Goal: Task Accomplishment & Management: Complete application form

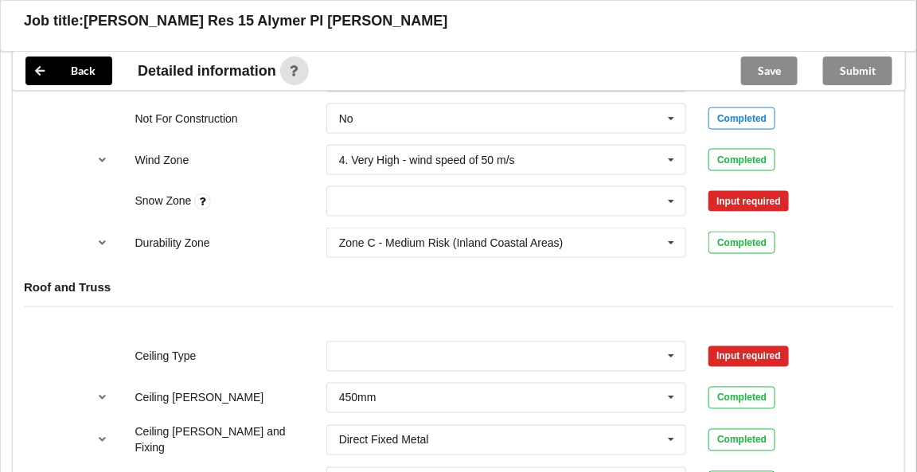
scroll to position [764, 0]
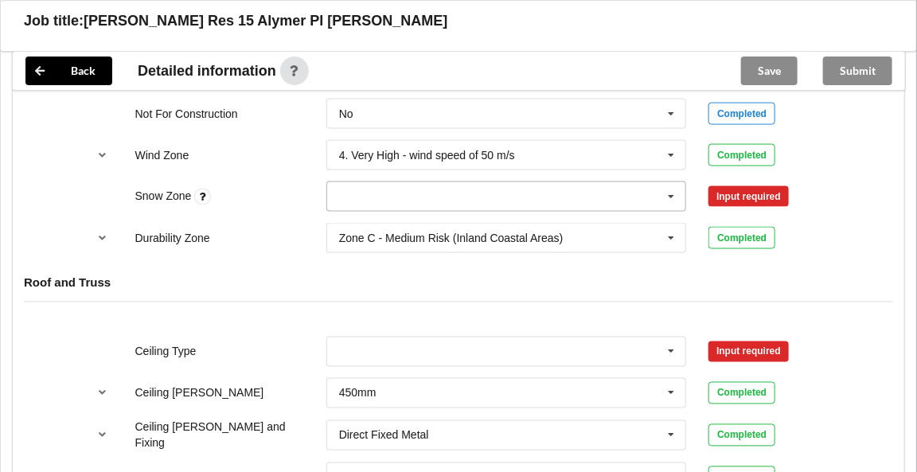
click at [673, 194] on icon at bounding box center [672, 196] width 24 height 29
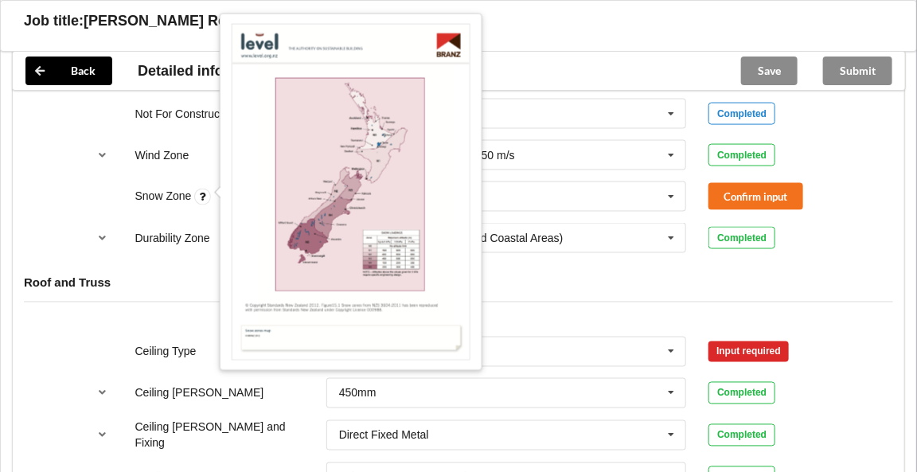
click at [200, 192] on icon at bounding box center [202, 197] width 17 height 17
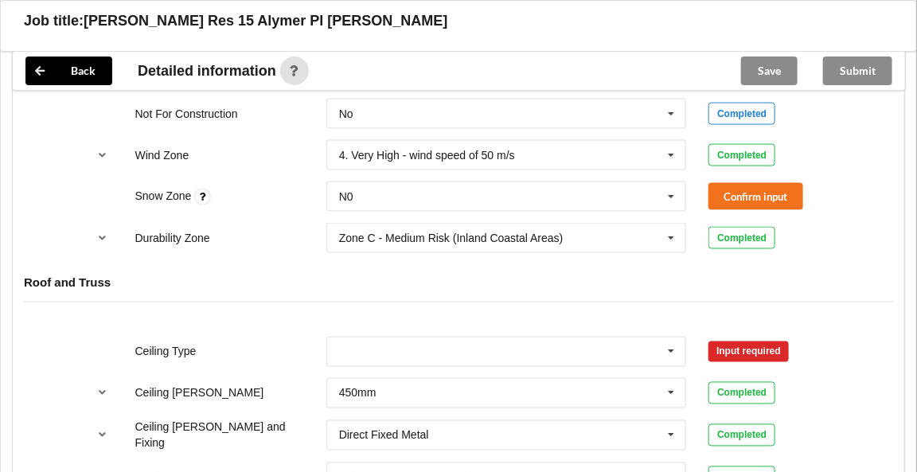
click at [205, 191] on icon at bounding box center [202, 197] width 17 height 17
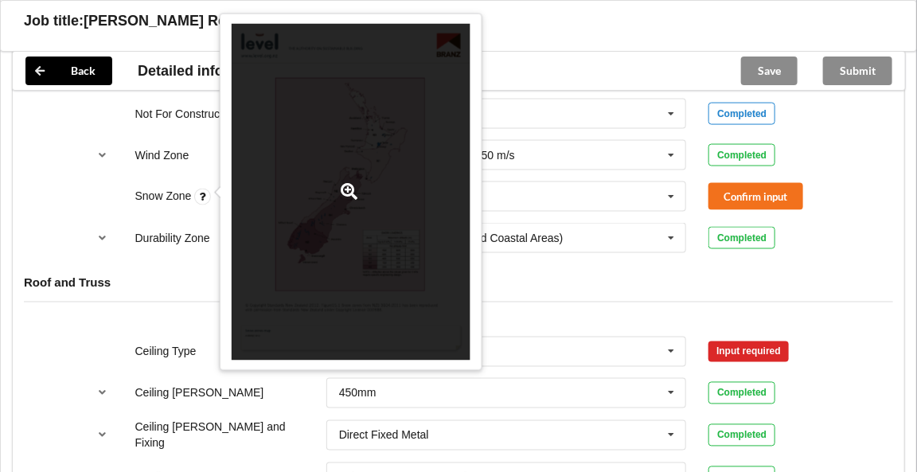
click at [276, 240] on div at bounding box center [351, 193] width 239 height 338
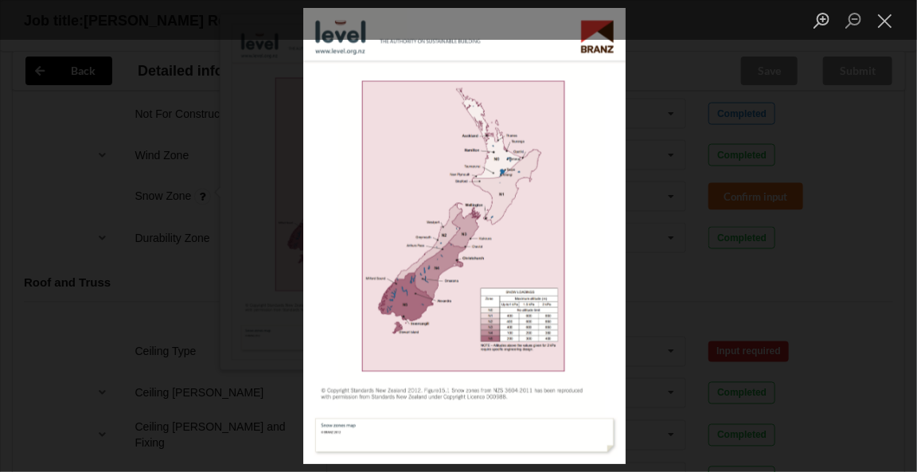
click at [691, 127] on div "Lightbox" at bounding box center [458, 236] width 917 height 472
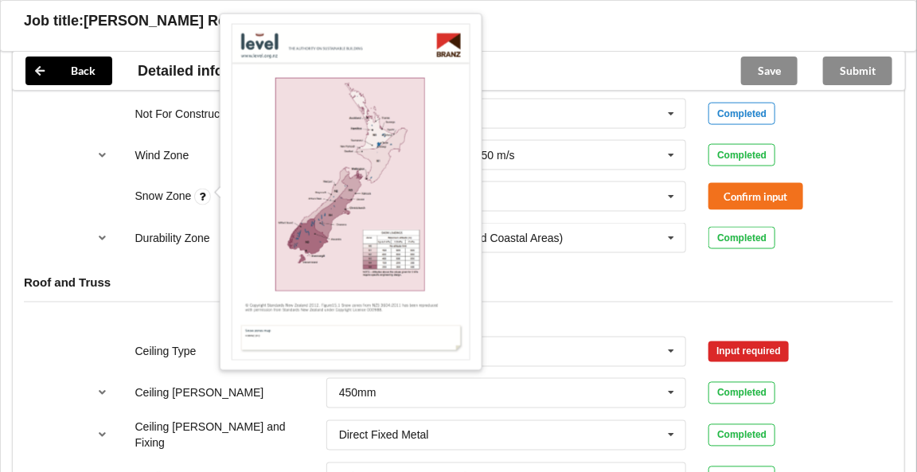
click at [561, 291] on div "Roof and Truss" at bounding box center [459, 294] width 892 height 61
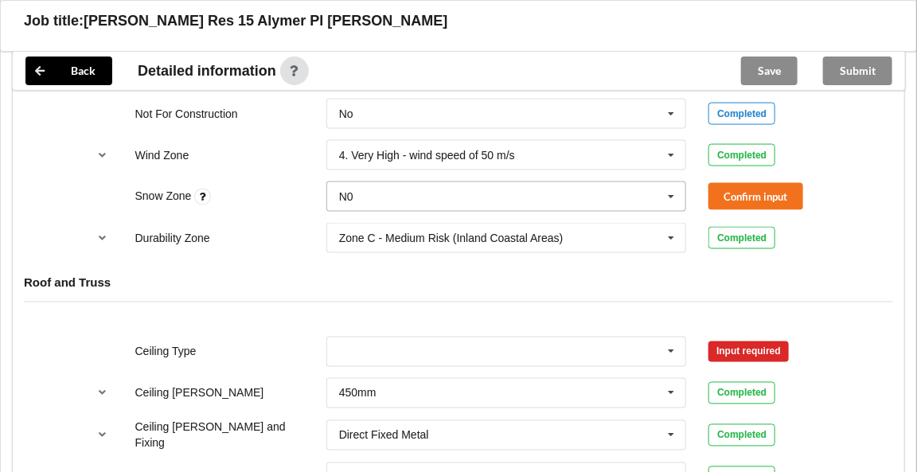
click at [669, 191] on icon at bounding box center [672, 196] width 24 height 29
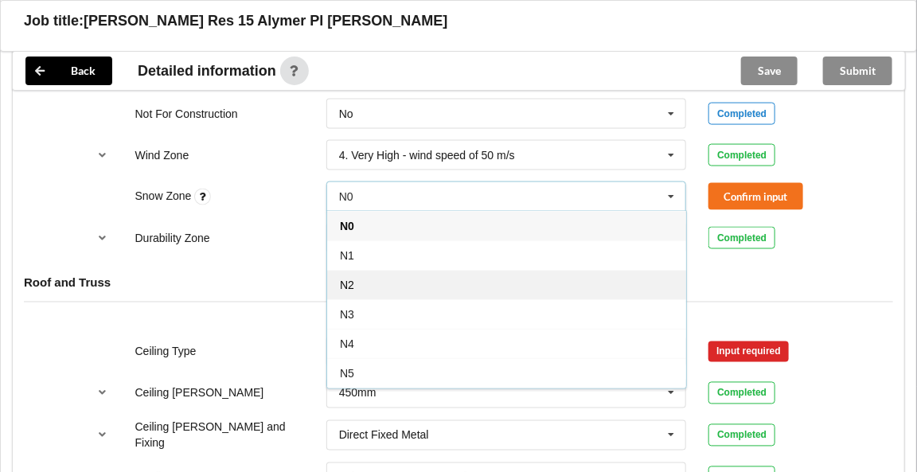
click at [378, 274] on div "N2" at bounding box center [506, 284] width 359 height 29
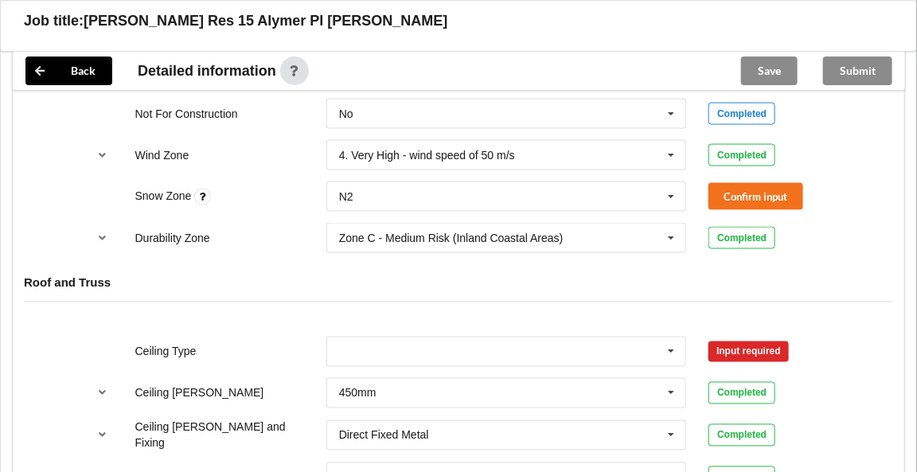
click at [504, 276] on h4 "Roof and Truss" at bounding box center [459, 283] width 870 height 15
click at [675, 194] on icon at bounding box center [672, 196] width 24 height 29
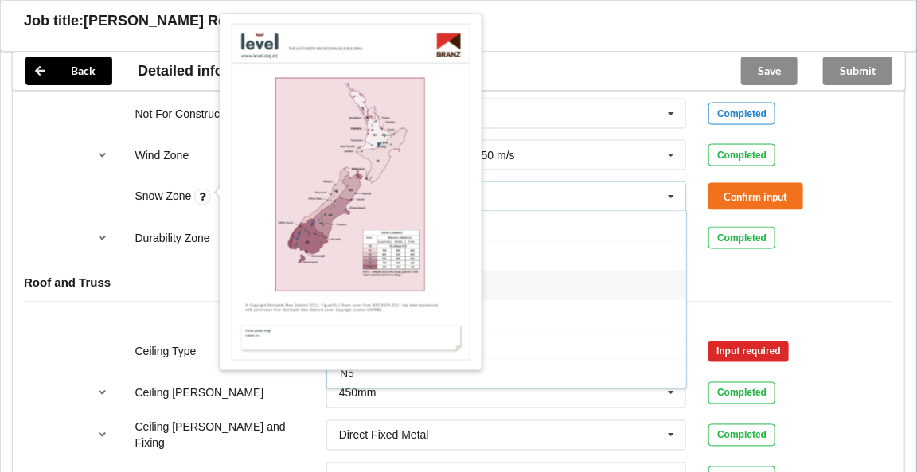
click at [202, 189] on icon at bounding box center [202, 197] width 17 height 17
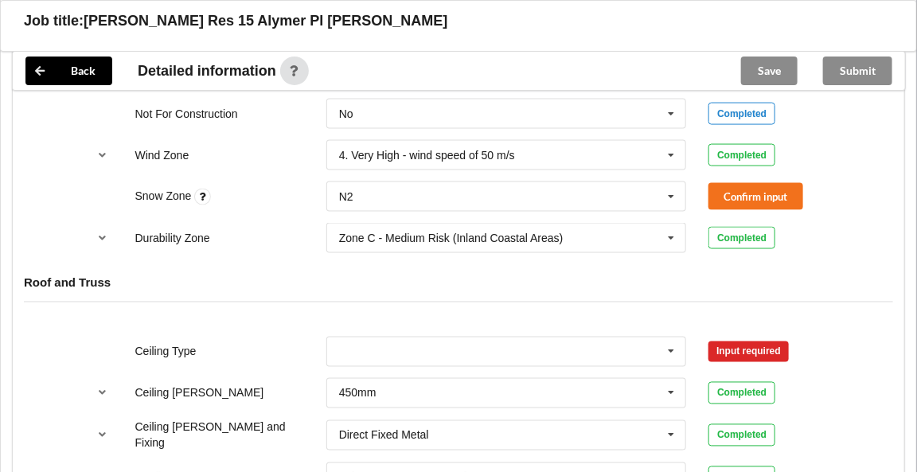
click at [204, 193] on icon at bounding box center [202, 197] width 17 height 17
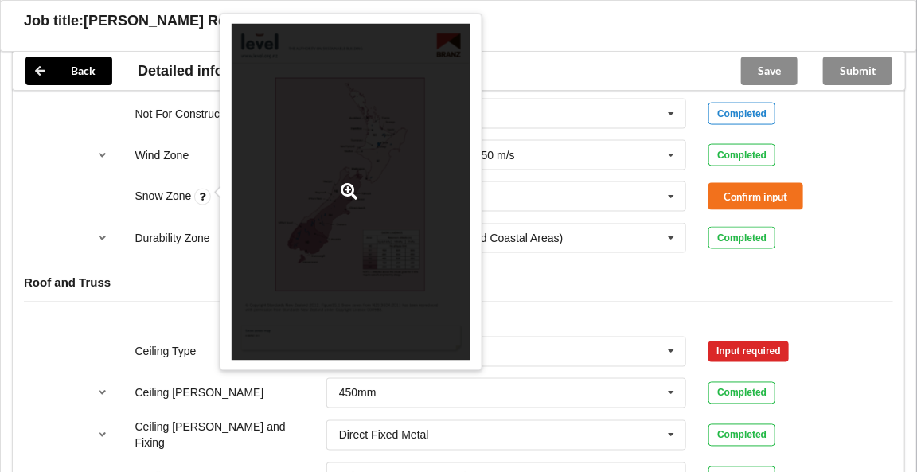
click at [387, 217] on div at bounding box center [351, 193] width 239 height 338
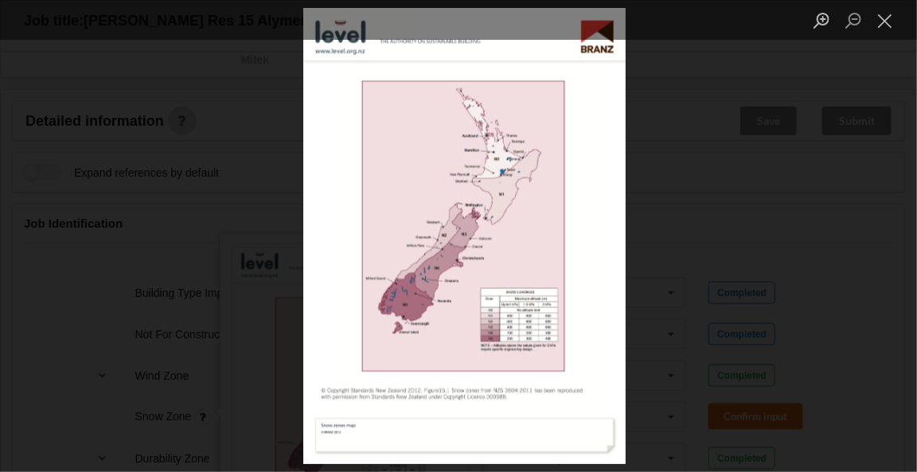
scroll to position [539, 0]
click at [823, 20] on button "Zoom in" at bounding box center [822, 20] width 32 height 28
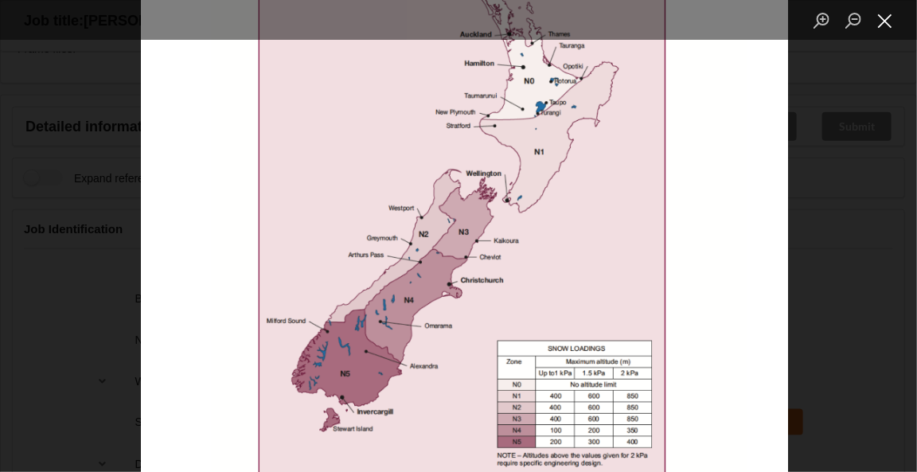
click at [882, 25] on button "Close lightbox" at bounding box center [886, 20] width 32 height 28
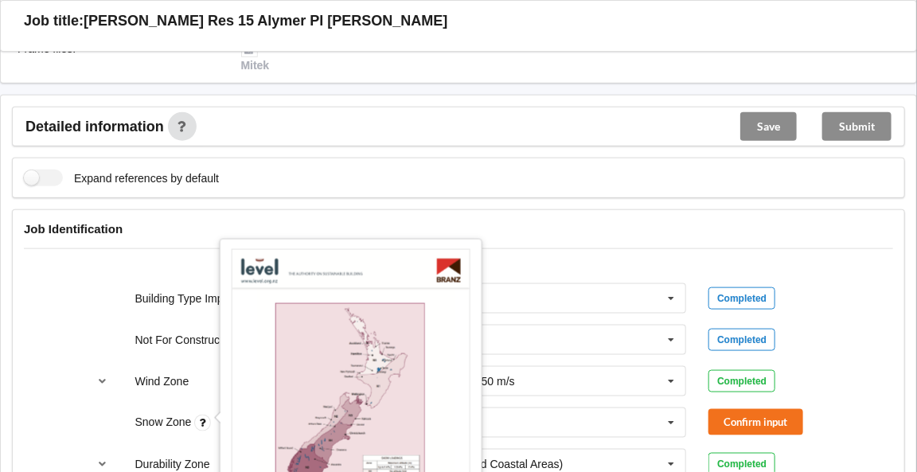
click at [819, 261] on div "Job Identification" at bounding box center [459, 240] width 892 height 61
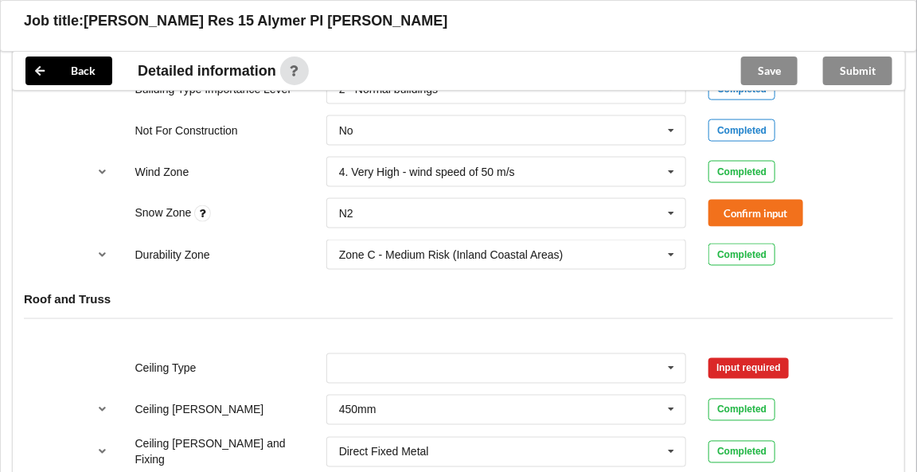
scroll to position [750, 0]
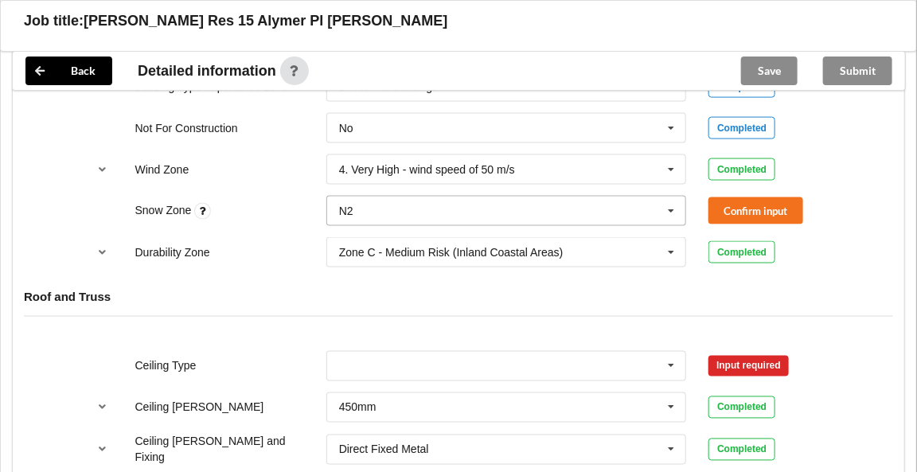
click at [674, 205] on icon at bounding box center [672, 211] width 24 height 29
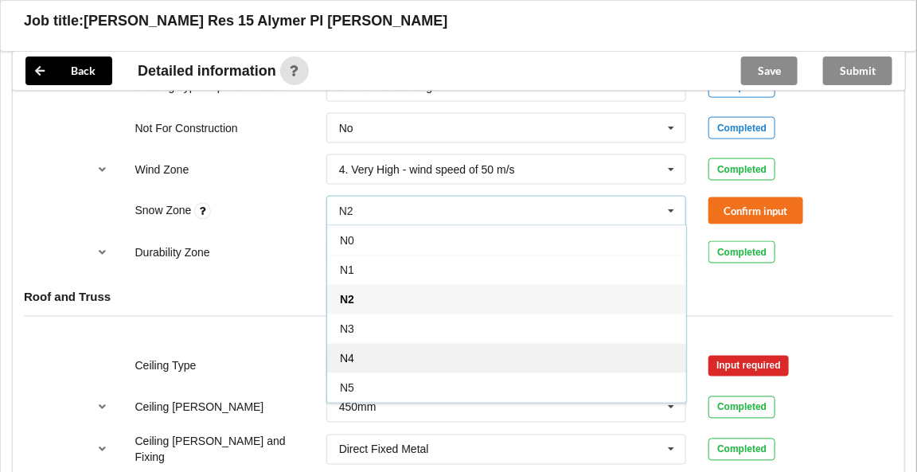
click at [343, 352] on span "N4" at bounding box center [347, 358] width 14 height 13
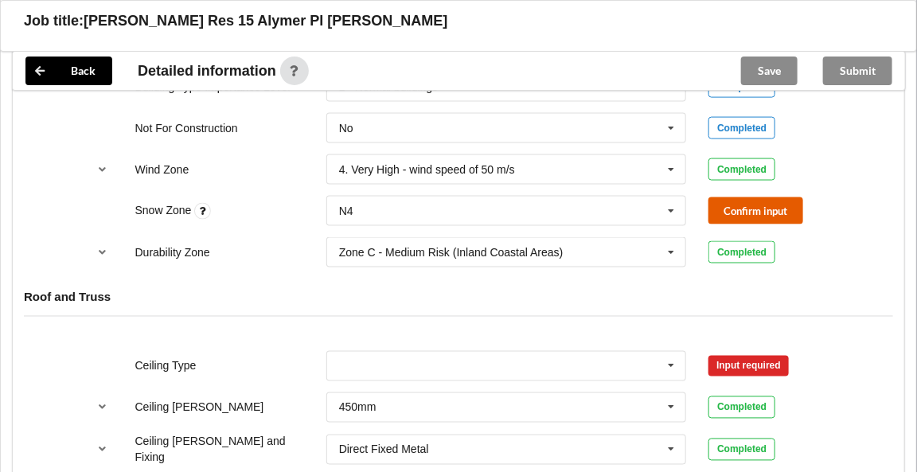
click at [732, 207] on button "Confirm input" at bounding box center [756, 210] width 95 height 26
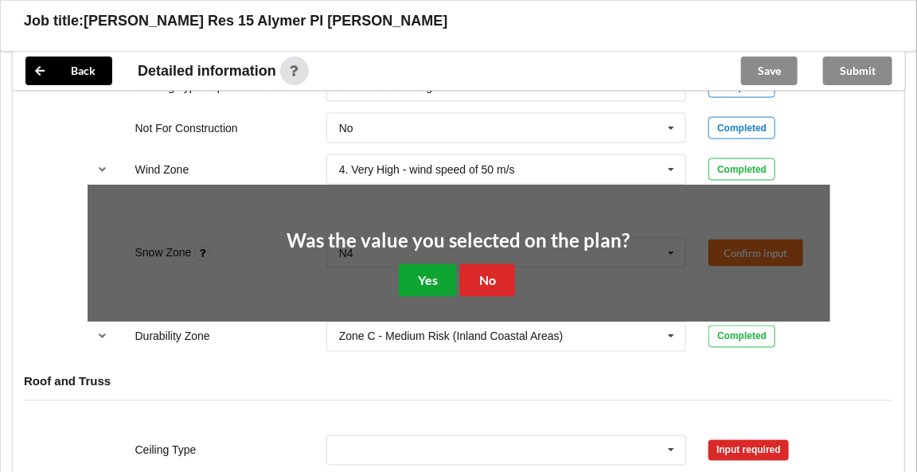
click at [415, 275] on button "Yes" at bounding box center [428, 280] width 58 height 33
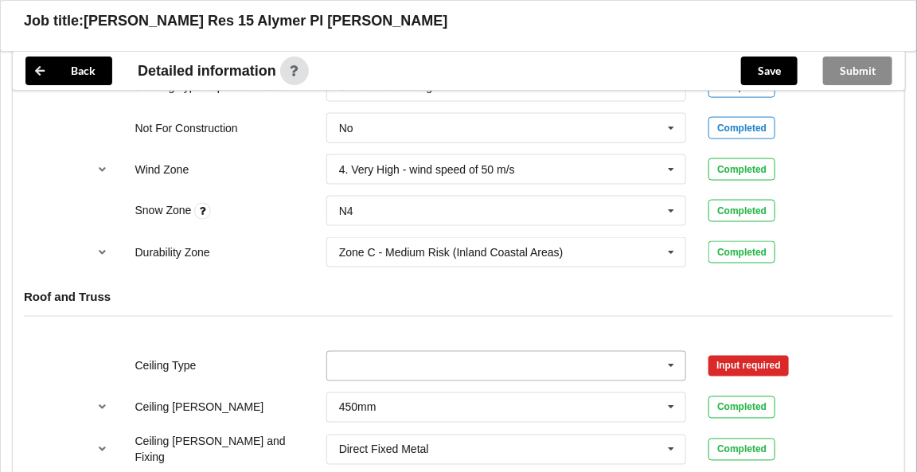
click at [675, 361] on icon at bounding box center [672, 366] width 24 height 29
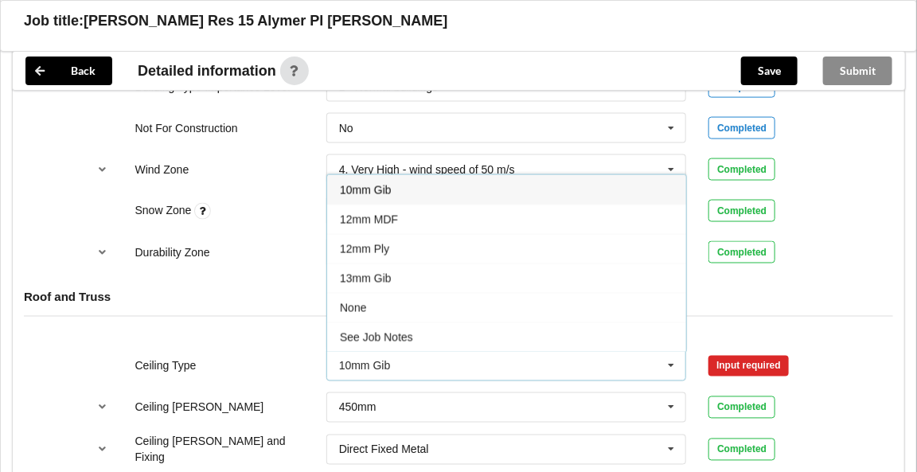
click at [372, 190] on span "10mm Gib" at bounding box center [366, 190] width 52 height 13
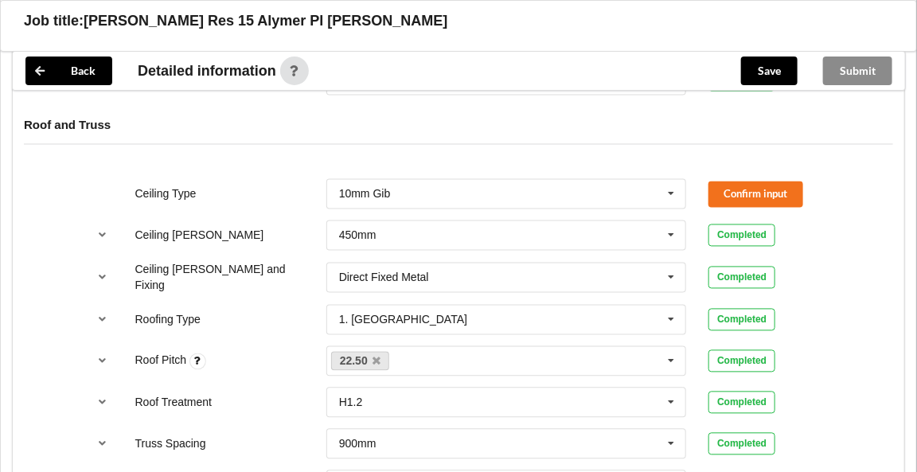
scroll to position [987, 0]
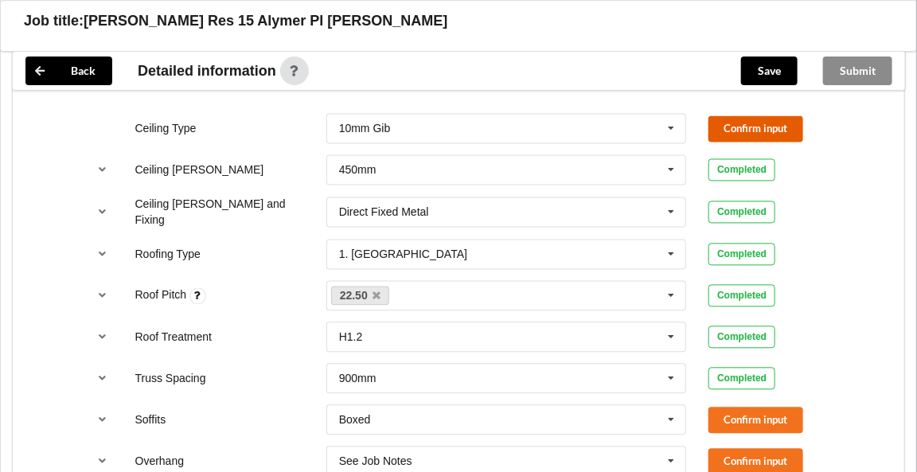
click at [737, 128] on button "Confirm input" at bounding box center [756, 129] width 95 height 26
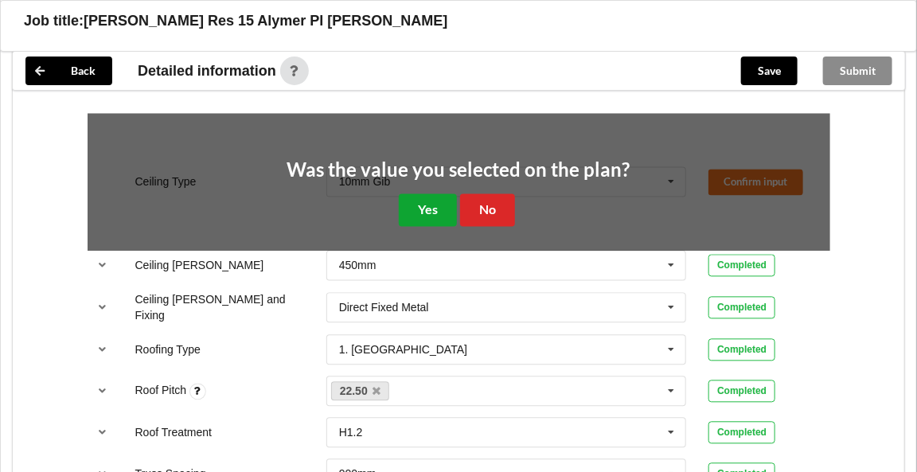
click at [430, 202] on button "Yes" at bounding box center [428, 210] width 58 height 33
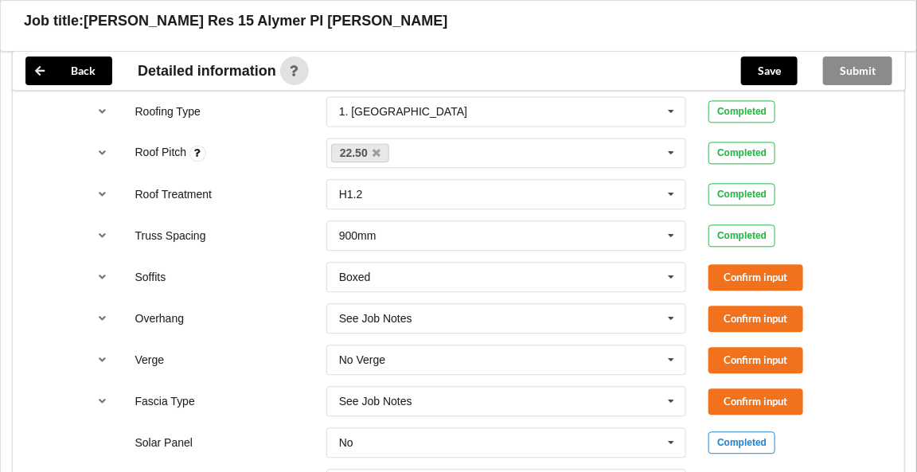
scroll to position [1133, 0]
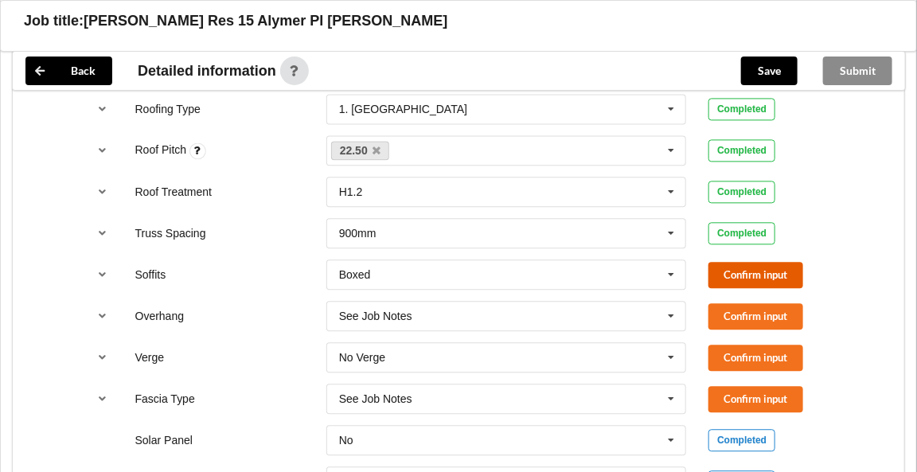
click at [764, 272] on button "Confirm input" at bounding box center [756, 275] width 95 height 26
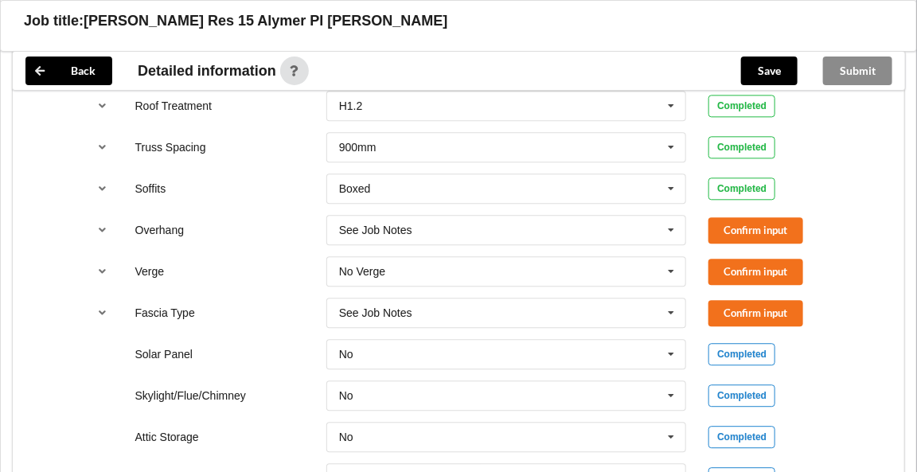
scroll to position [1159, 0]
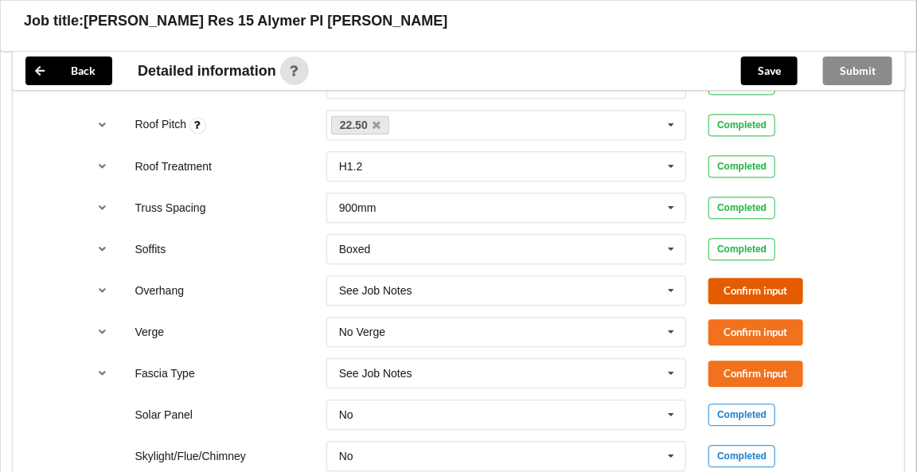
click at [757, 287] on button "Confirm input" at bounding box center [756, 291] width 95 height 26
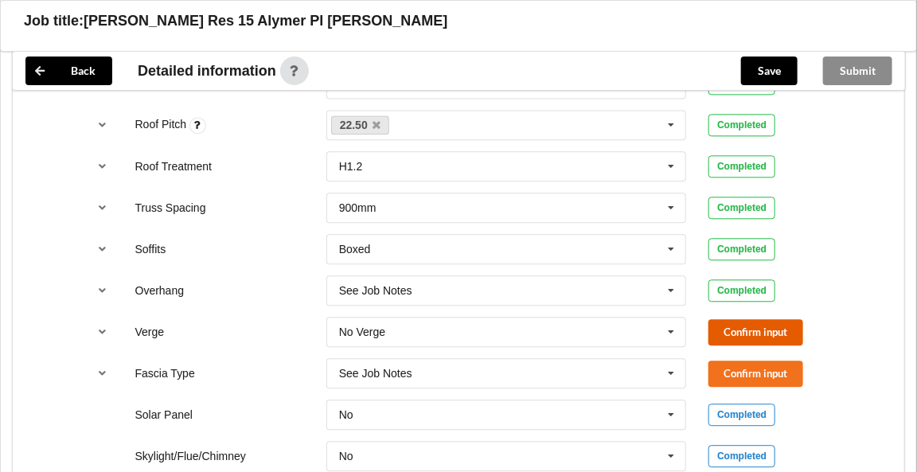
click at [758, 323] on button "Confirm input" at bounding box center [756, 332] width 95 height 26
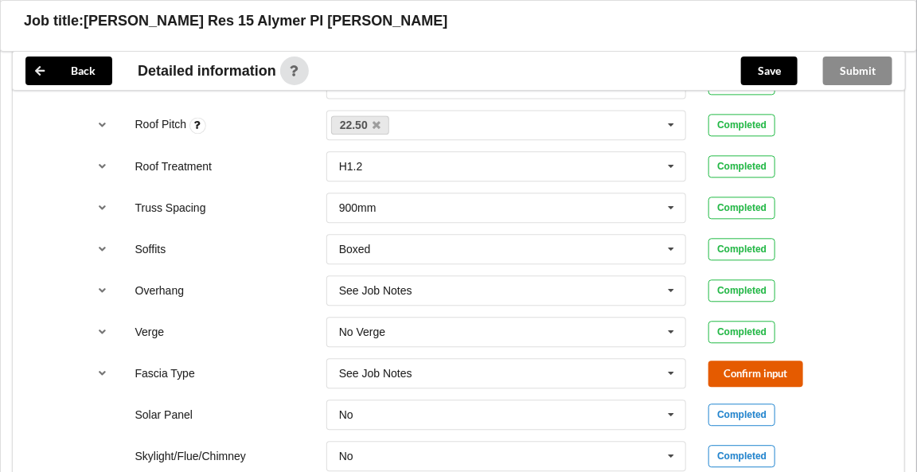
click at [762, 361] on button "Confirm input" at bounding box center [756, 374] width 95 height 26
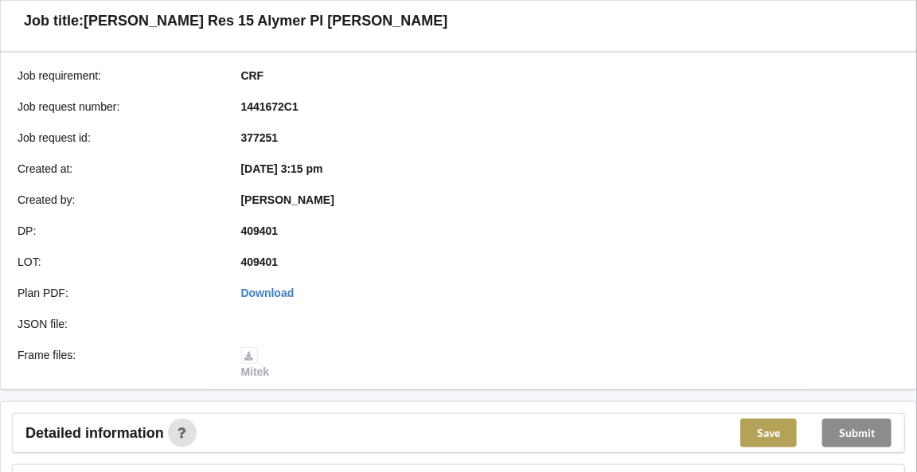
click at [765, 435] on button "Save" at bounding box center [769, 433] width 57 height 29
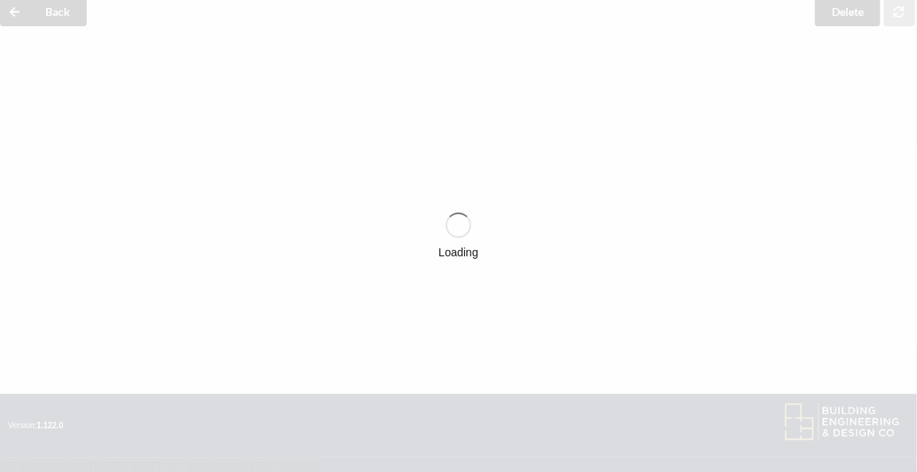
scroll to position [233, 0]
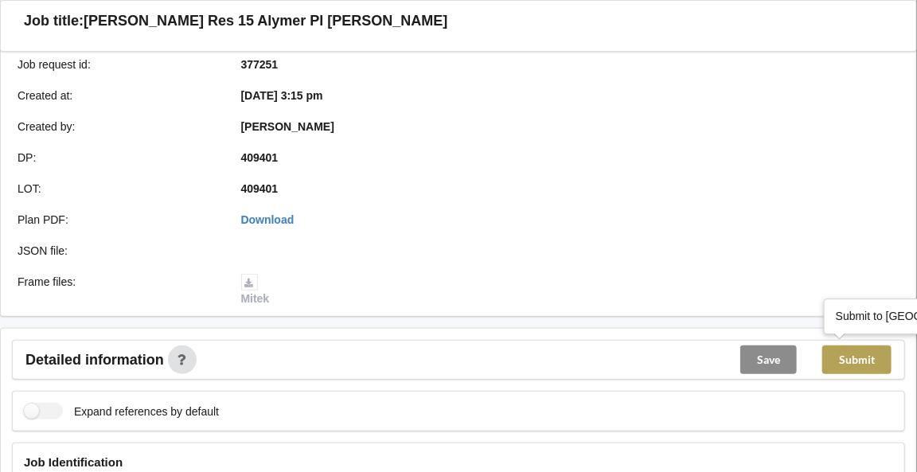
click at [865, 356] on button "Submit" at bounding box center [857, 360] width 69 height 29
